Goal: Task Accomplishment & Management: Use online tool/utility

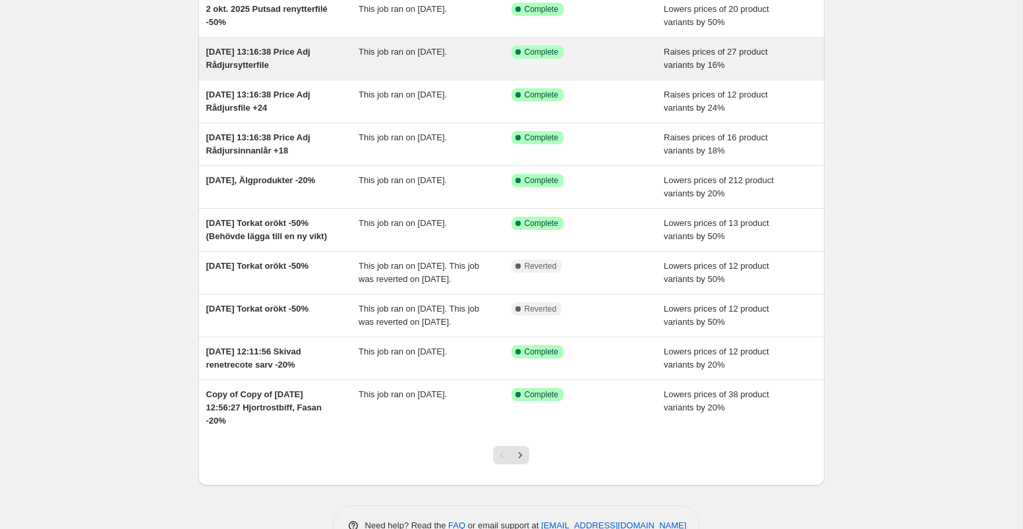
scroll to position [202, 0]
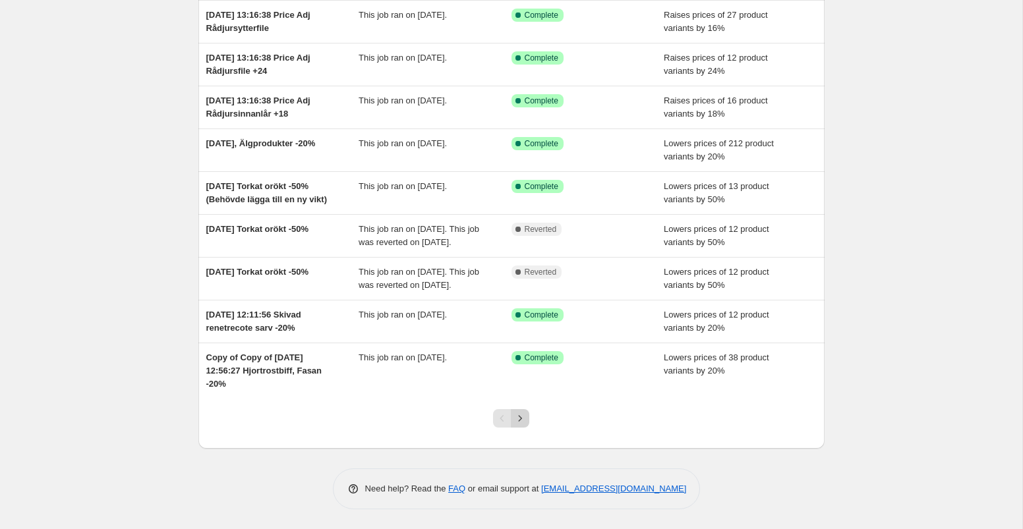
click at [527, 417] on button "Next" at bounding box center [520, 418] width 18 height 18
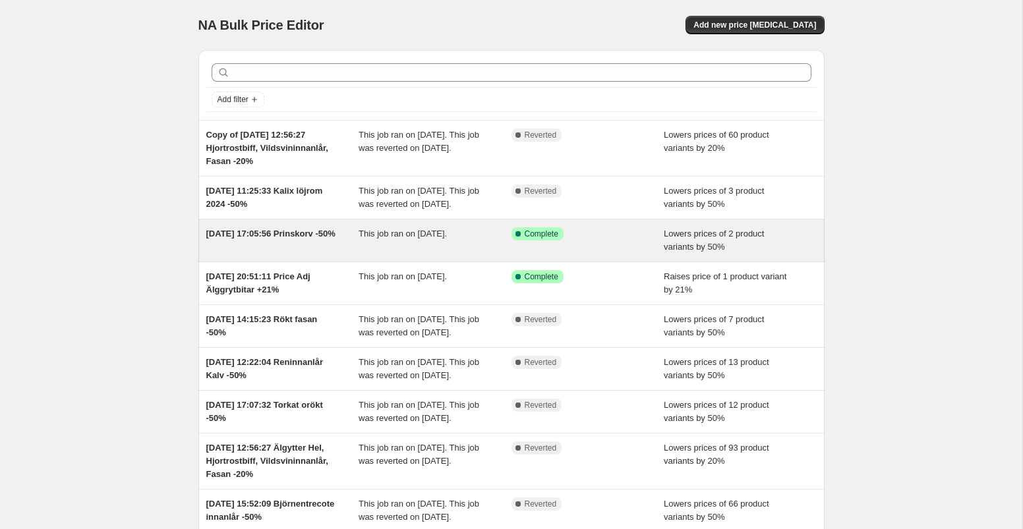
click at [606, 254] on div "Success Complete Complete" at bounding box center [588, 240] width 153 height 26
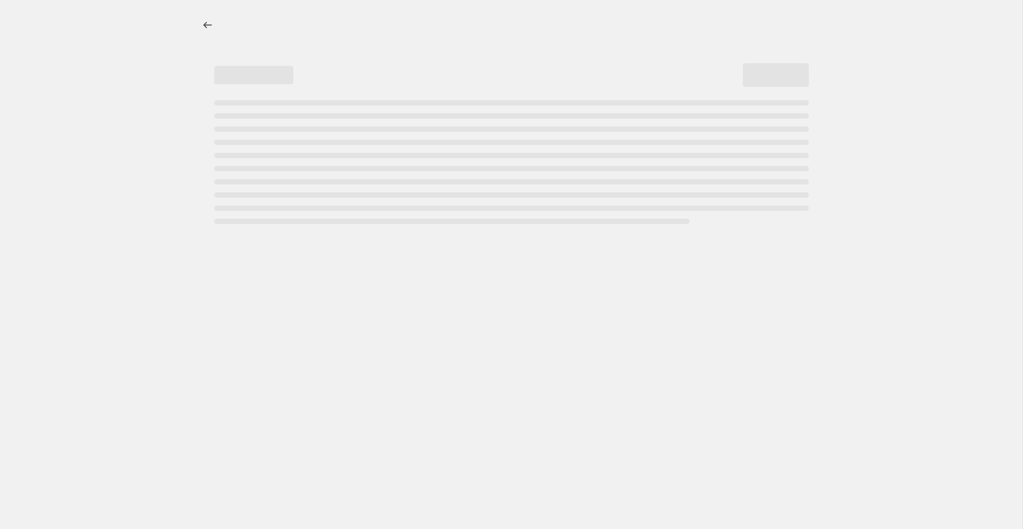
select select "percentage"
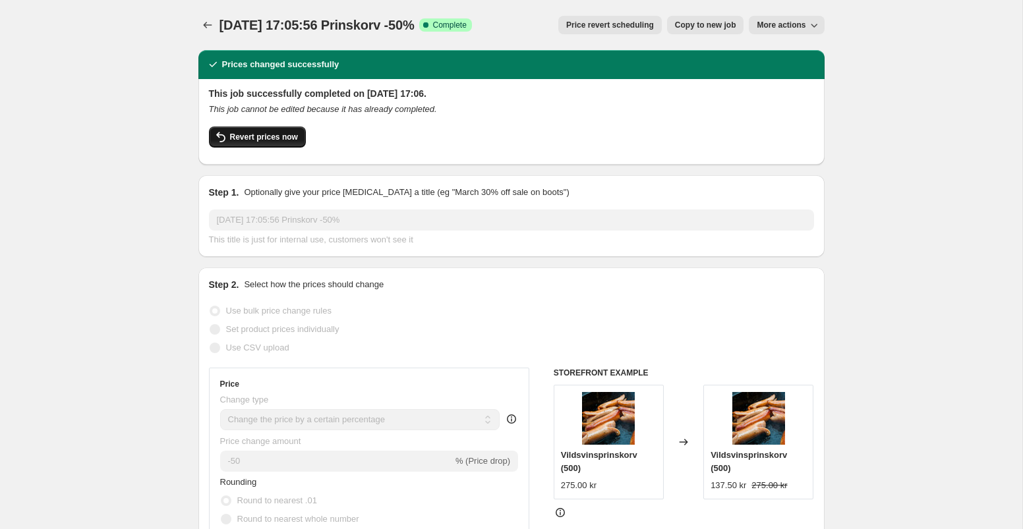
click at [266, 138] on span "Revert prices now" at bounding box center [264, 137] width 68 height 11
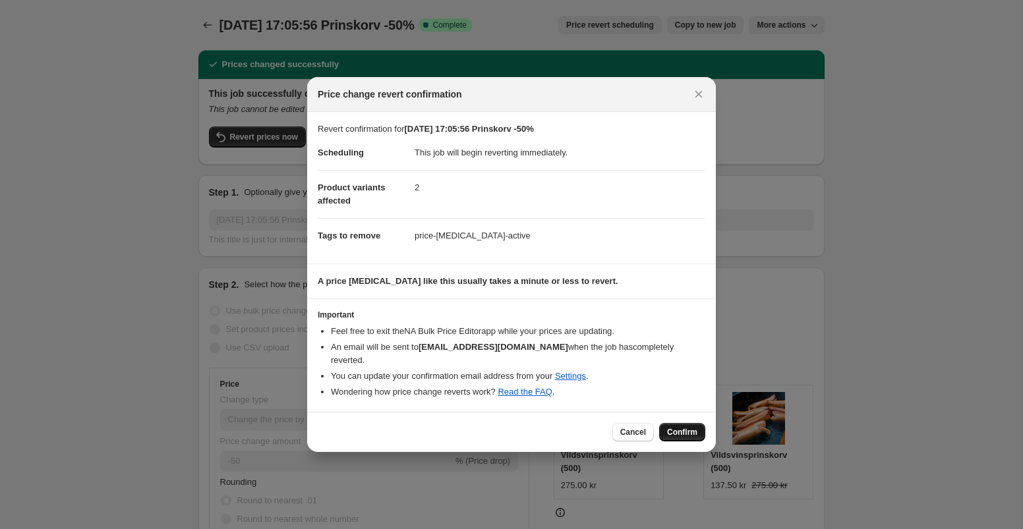
click at [682, 427] on span "Confirm" at bounding box center [682, 432] width 30 height 11
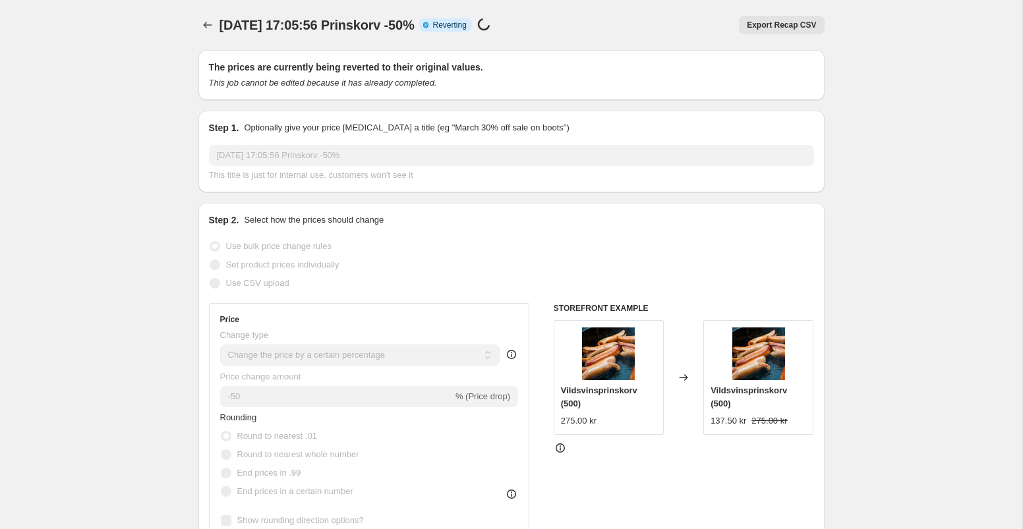
select select "percentage"
